Goal: Use online tool/utility

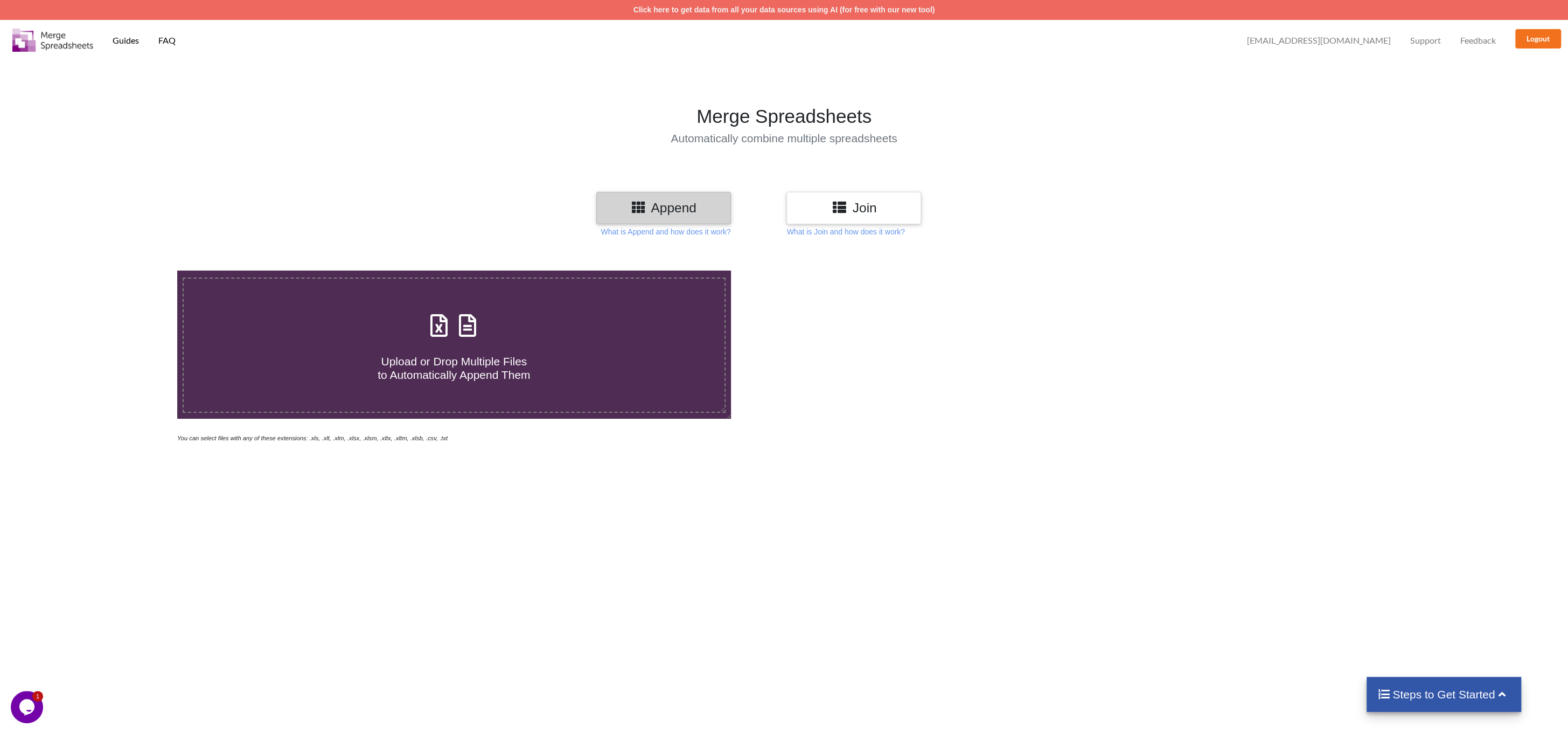
click at [466, 327] on icon at bounding box center [468, 320] width 27 height 22
click at [119, 271] on input "Upload or Drop Multiple Files to Automatically Append Them" at bounding box center [119, 271] width 0 height 0
type input "C:\fakepath\Encum2.xlsx"
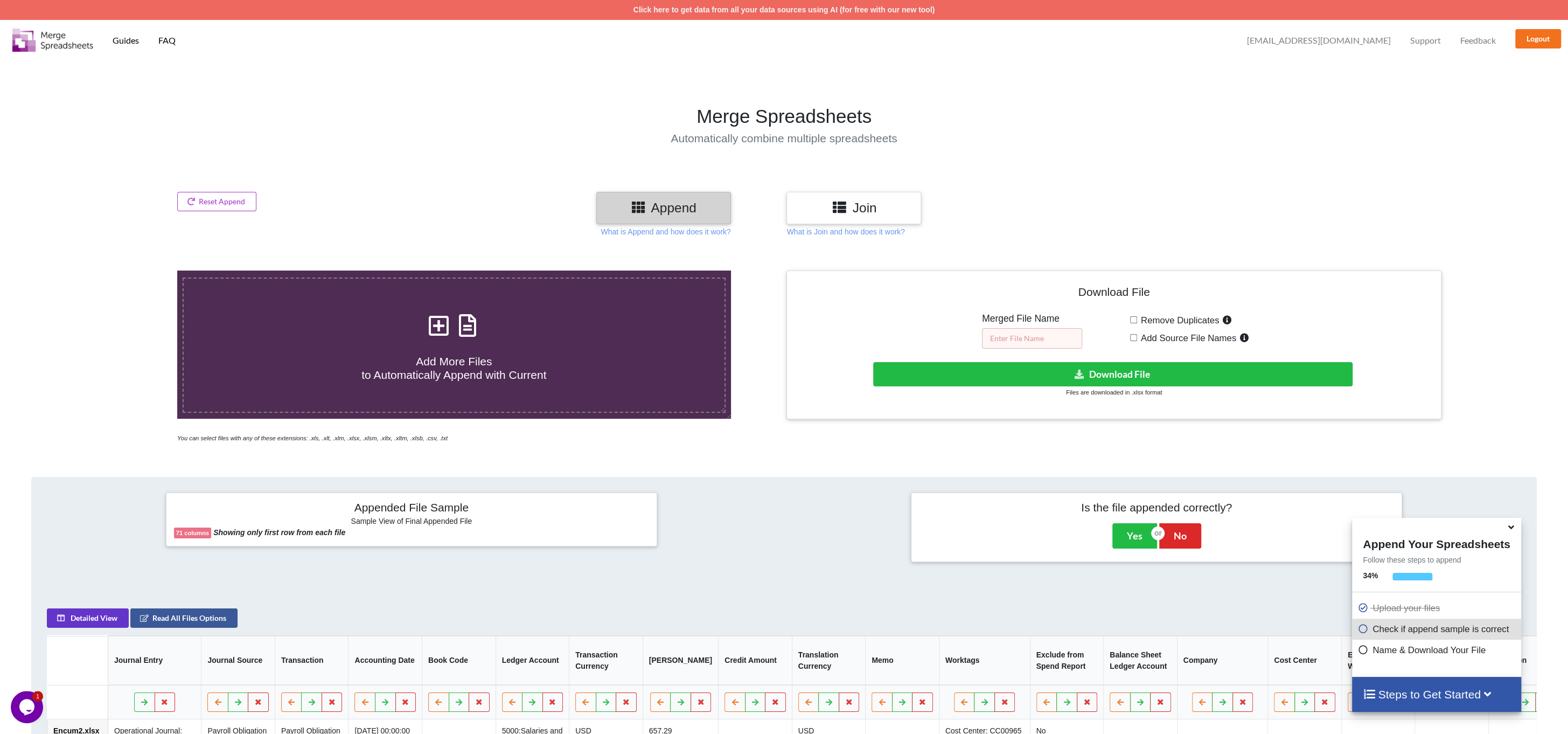
click at [1024, 333] on input "text" at bounding box center [1032, 338] width 100 height 20
type input "Total New"
click at [1076, 377] on icon at bounding box center [1079, 374] width 11 height 8
